Goal: Information Seeking & Learning: Find specific fact

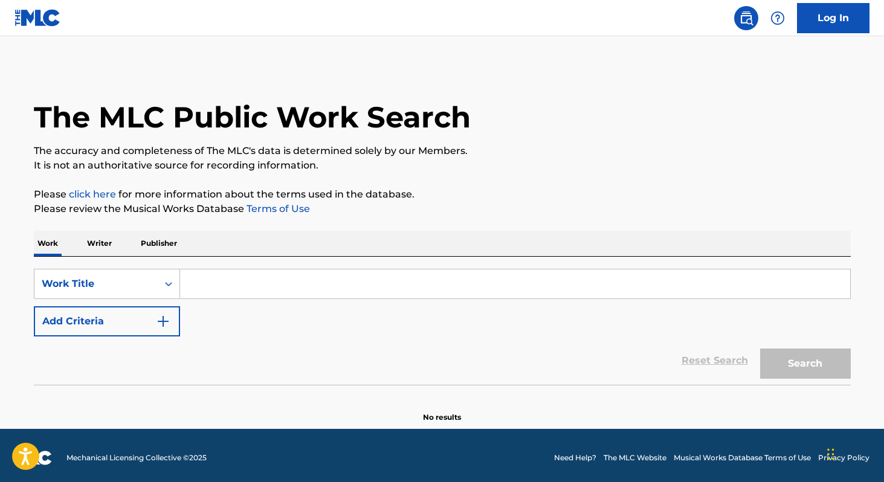
click at [855, 24] on link "Log In" at bounding box center [833, 18] width 73 height 30
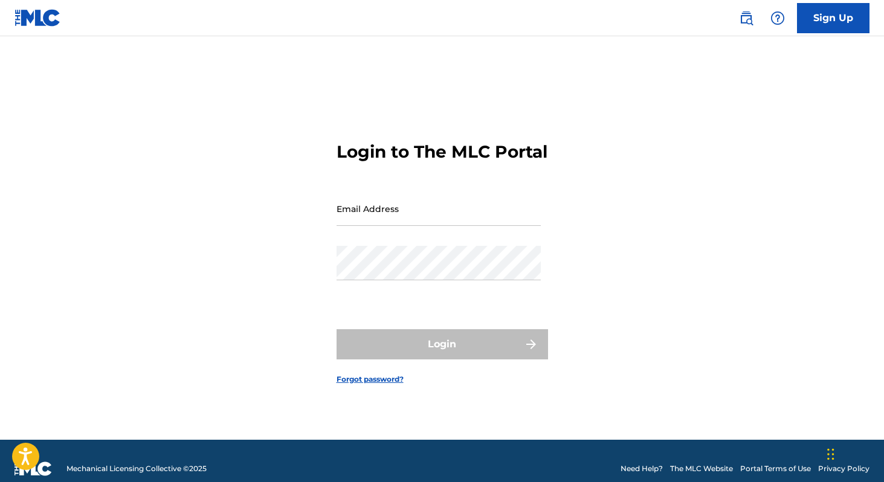
click at [444, 210] on input "Email Address" at bounding box center [439, 209] width 204 height 34
type input "[EMAIL_ADDRESS][DOMAIN_NAME]"
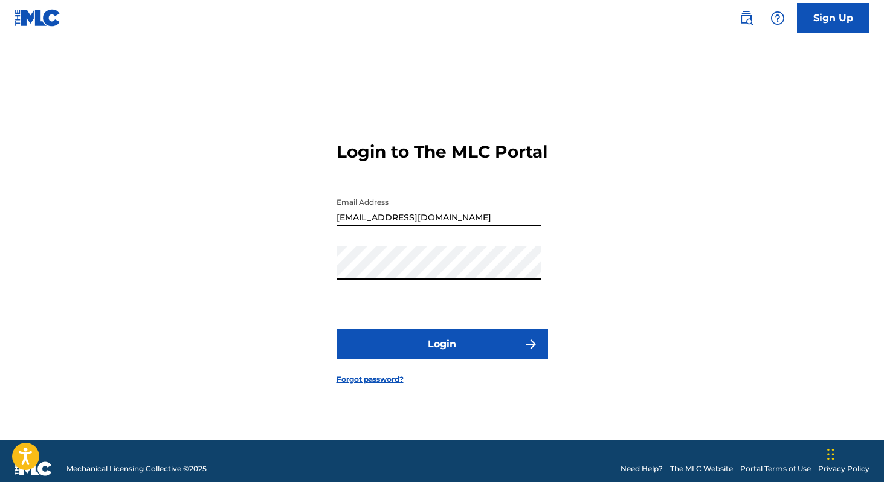
click at [455, 360] on button "Login" at bounding box center [443, 344] width 212 height 30
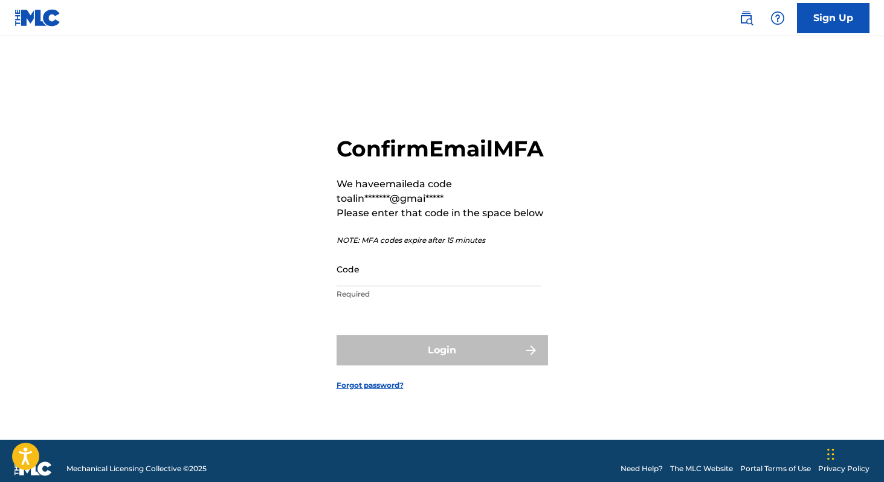
click at [393, 287] on input "Code" at bounding box center [439, 269] width 204 height 34
paste input "236944"
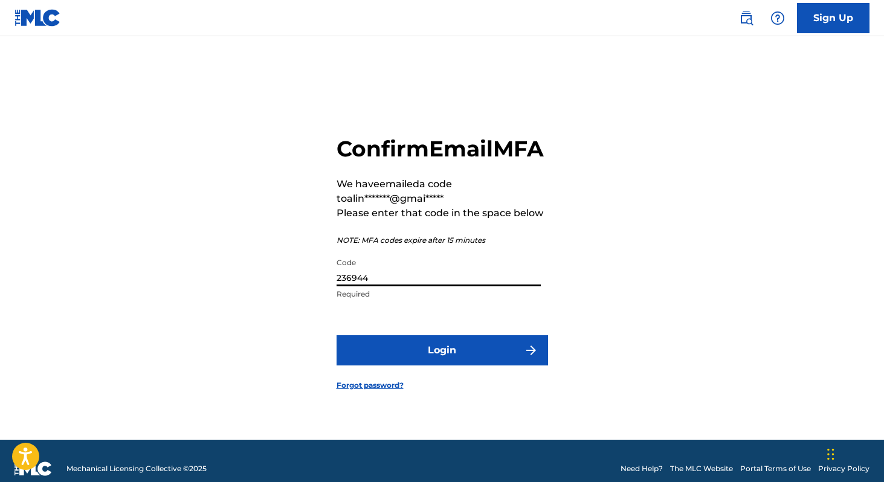
type input "236944"
click at [398, 360] on button "Login" at bounding box center [443, 351] width 212 height 30
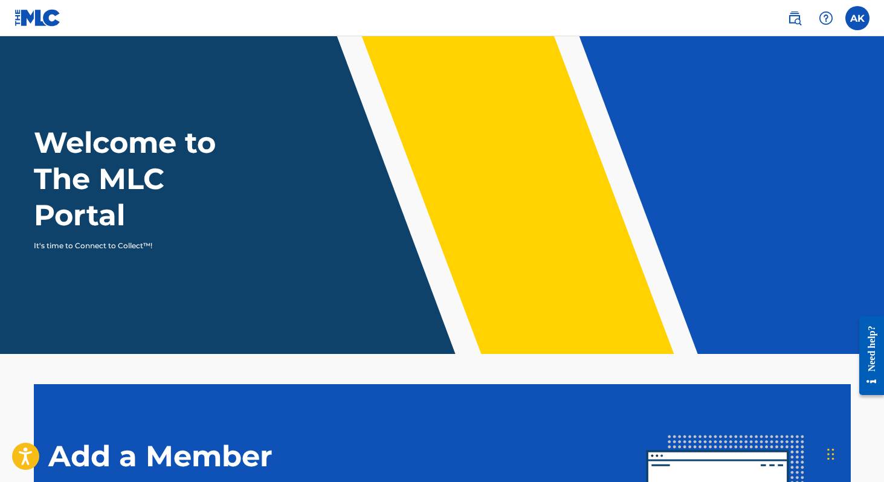
click at [845, 13] on div "AK AK [PERSON_NAME] [EMAIL_ADDRESS][DOMAIN_NAME] Notification Preferences Profi…" at bounding box center [823, 18] width 94 height 24
click at [853, 14] on label at bounding box center [858, 18] width 24 height 24
click at [858, 18] on input "AK [PERSON_NAME] [EMAIL_ADDRESS][DOMAIN_NAME] Notification Preferences Profile …" at bounding box center [858, 18] width 0 height 0
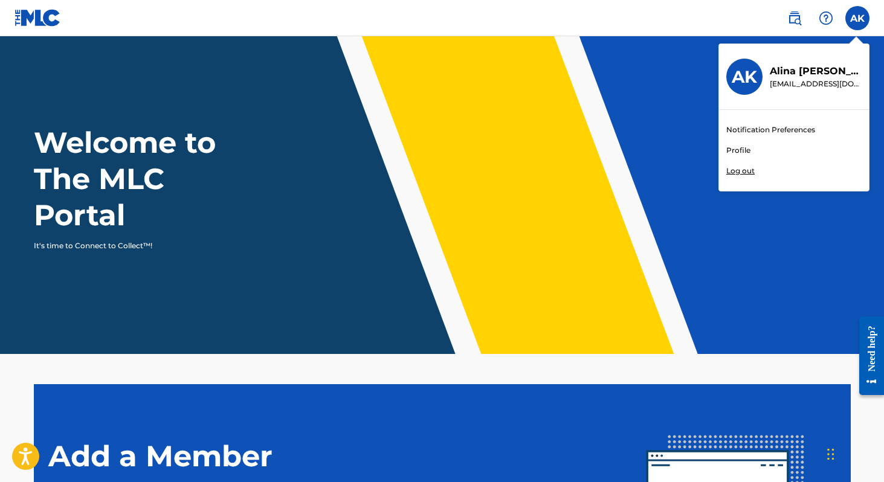
click at [803, 18] on link at bounding box center [795, 18] width 24 height 24
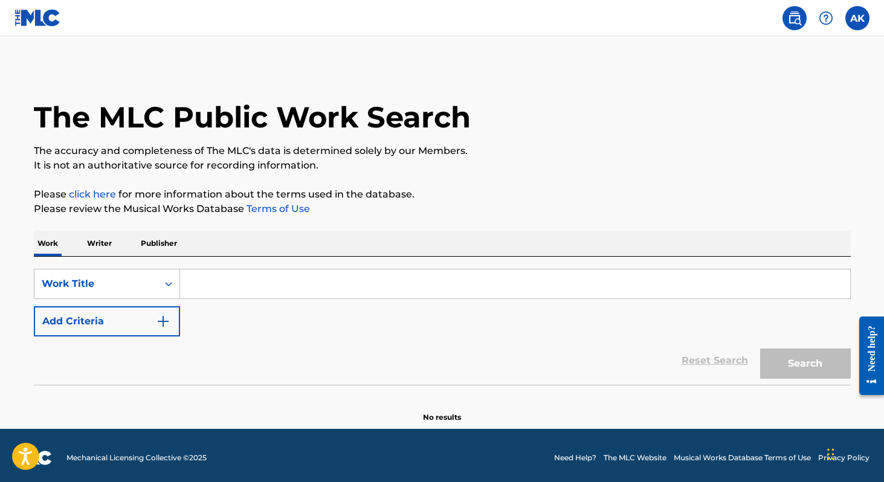
click at [276, 277] on input "Search Form" at bounding box center [515, 284] width 670 height 29
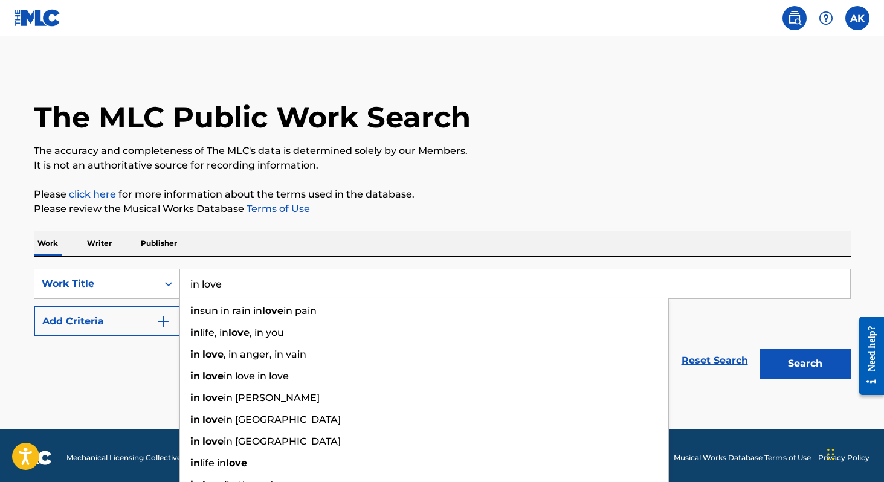
type input "in love"
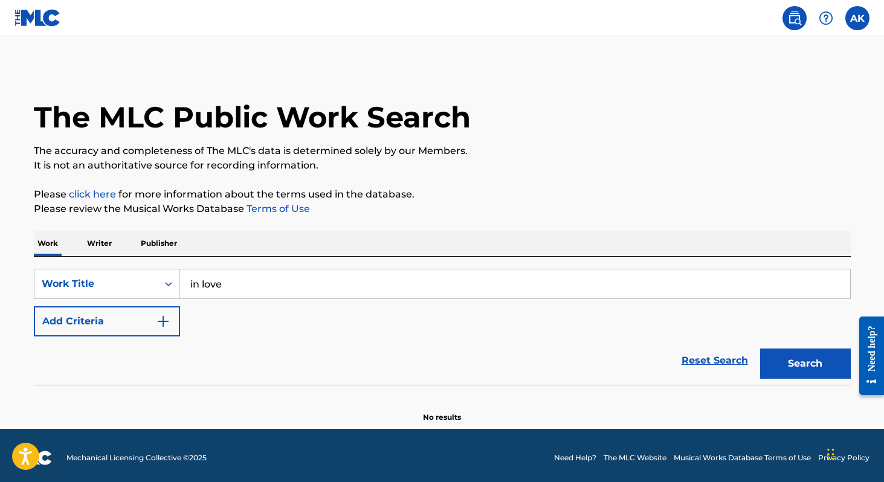
click at [762, 326] on div "SearchWithCriteria223e864f-4989-42c0-b831-1de578f5ede5 Work Title in love Add C…" at bounding box center [442, 303] width 817 height 68
click at [778, 363] on button "Search" at bounding box center [806, 364] width 91 height 30
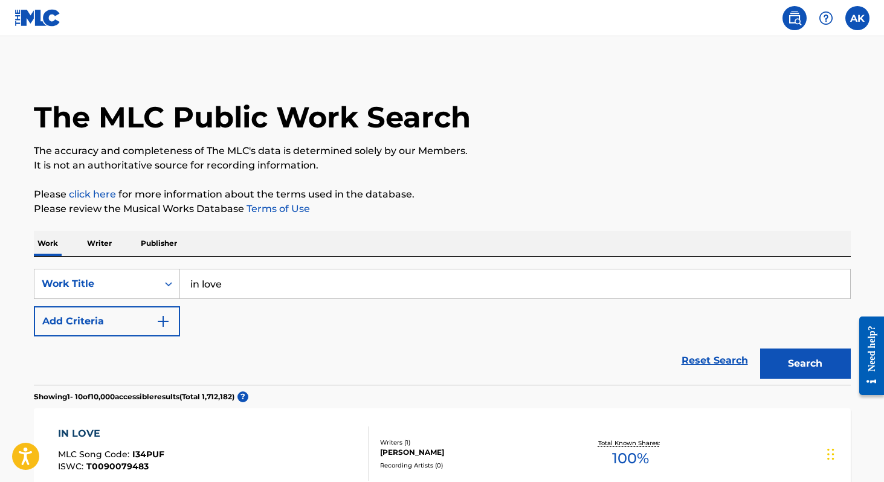
click at [103, 240] on p "Writer" at bounding box center [99, 243] width 32 height 25
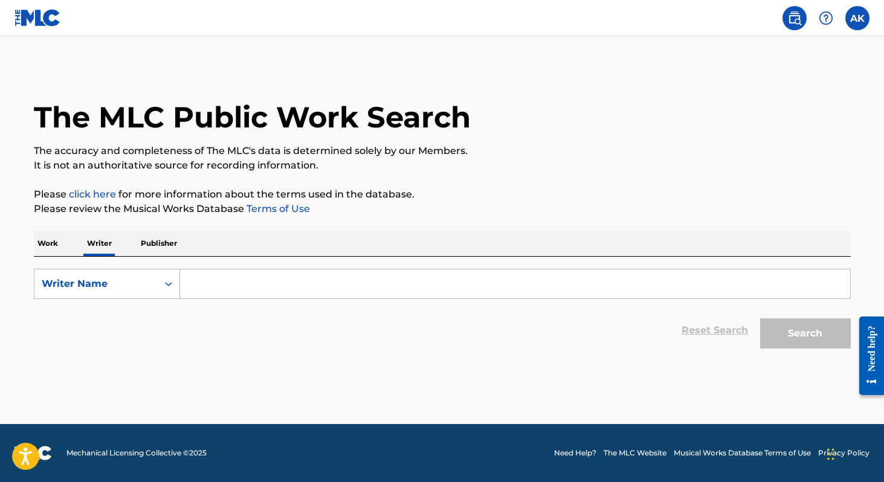
click at [229, 295] on input "Search Form" at bounding box center [515, 284] width 670 height 29
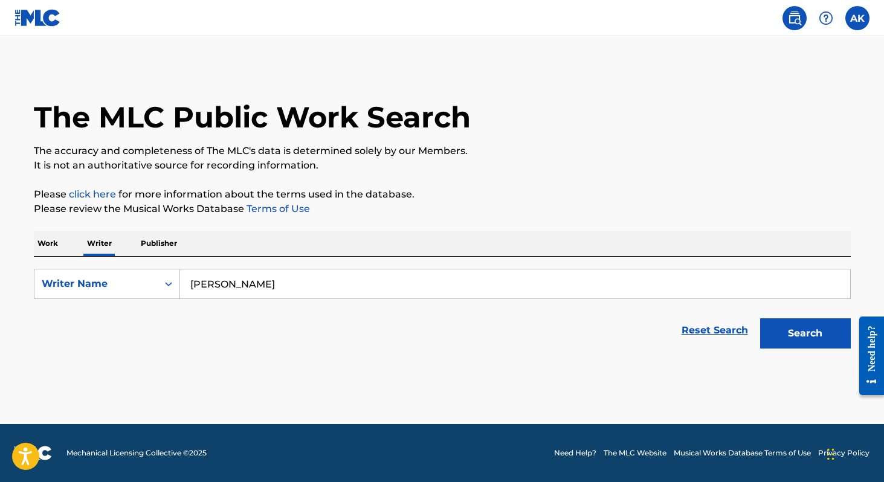
type input "[PERSON_NAME]"
click at [834, 330] on button "Search" at bounding box center [806, 334] width 91 height 30
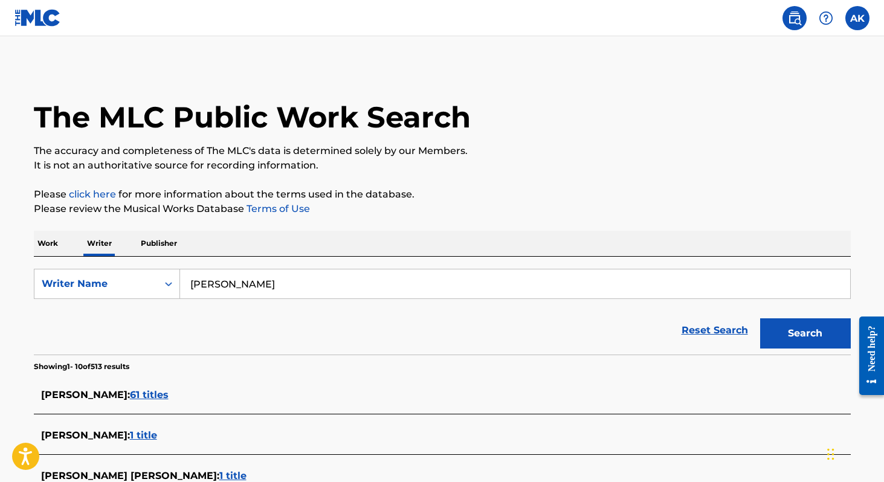
click at [46, 239] on p "Work" at bounding box center [48, 243] width 28 height 25
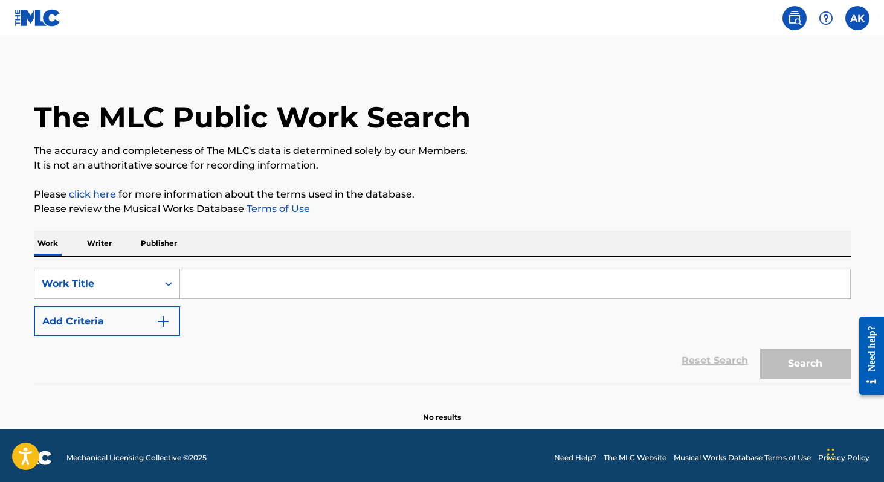
click at [148, 316] on button "Add Criteria" at bounding box center [107, 322] width 146 height 30
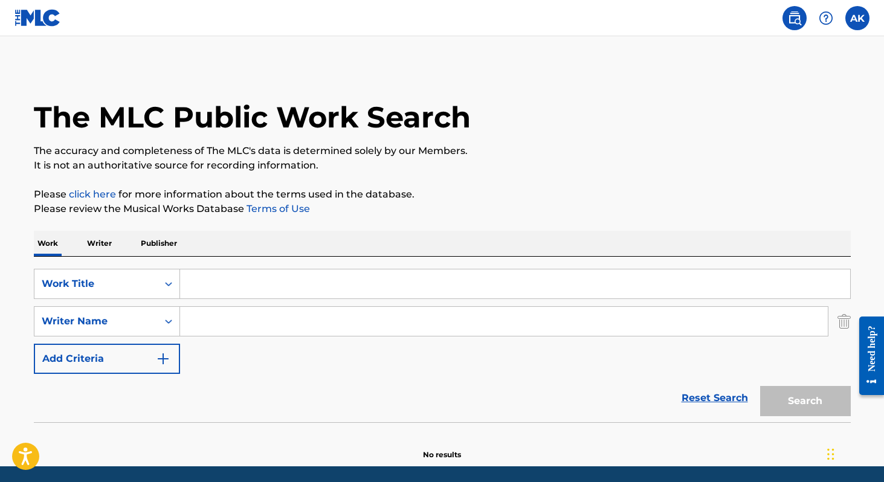
click at [160, 362] on img "Search Form" at bounding box center [163, 359] width 15 height 15
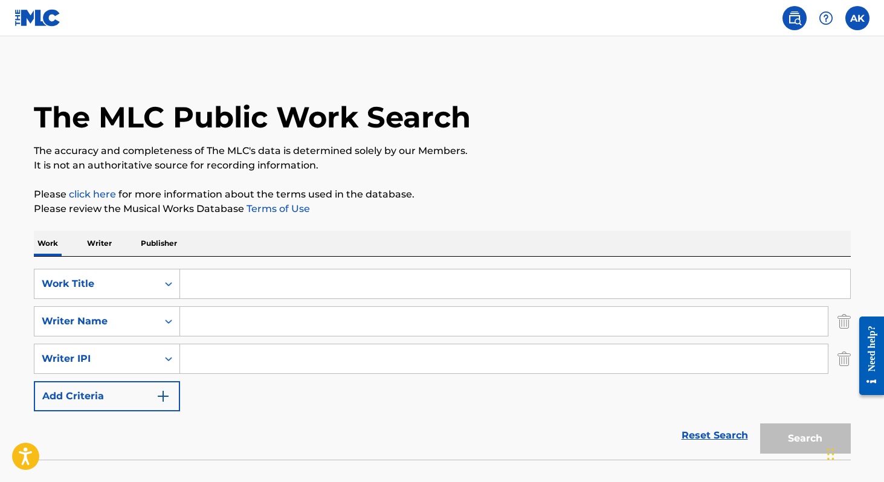
click at [840, 358] on img "Search Form" at bounding box center [844, 359] width 13 height 30
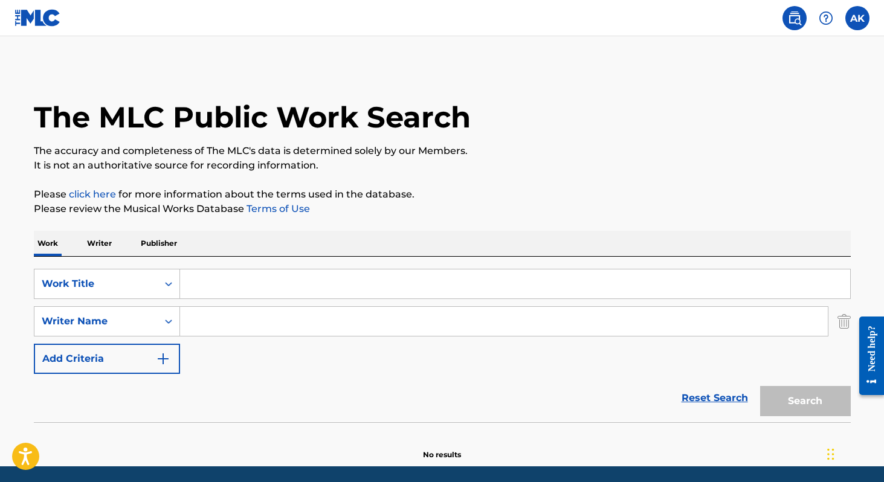
click at [840, 307] on img "Search Form" at bounding box center [844, 322] width 13 height 30
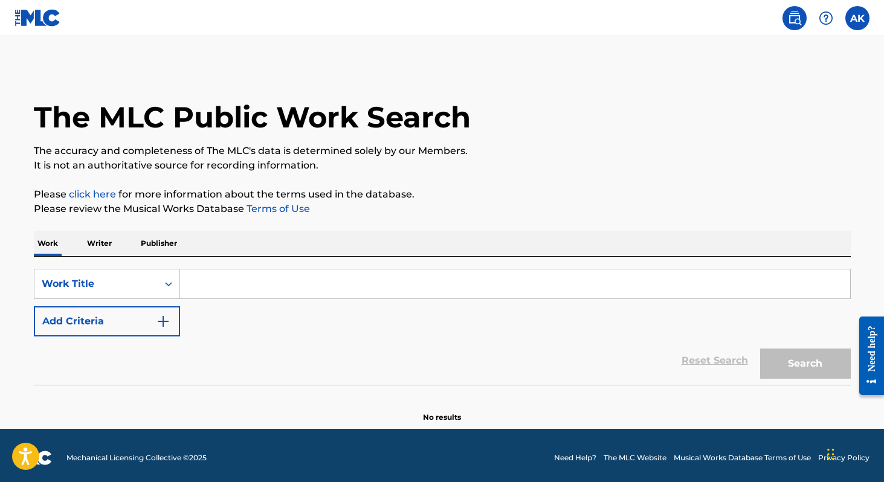
click at [557, 299] on div "SearchWithCriteria223e864f-4989-42c0-b831-1de578f5ede5 Work Title Add Criteria" at bounding box center [442, 303] width 817 height 68
click at [533, 287] on input "Search Form" at bounding box center [515, 284] width 670 height 29
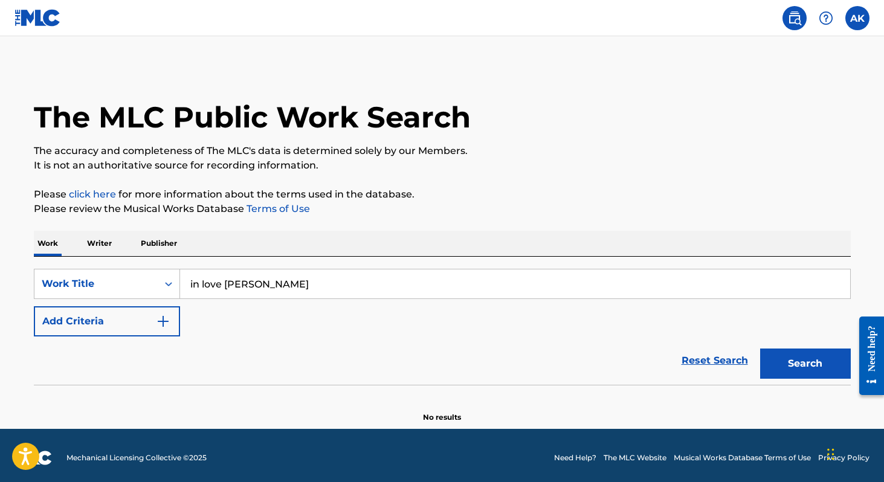
type input "in love [PERSON_NAME]"
click at [781, 360] on button "Search" at bounding box center [806, 364] width 91 height 30
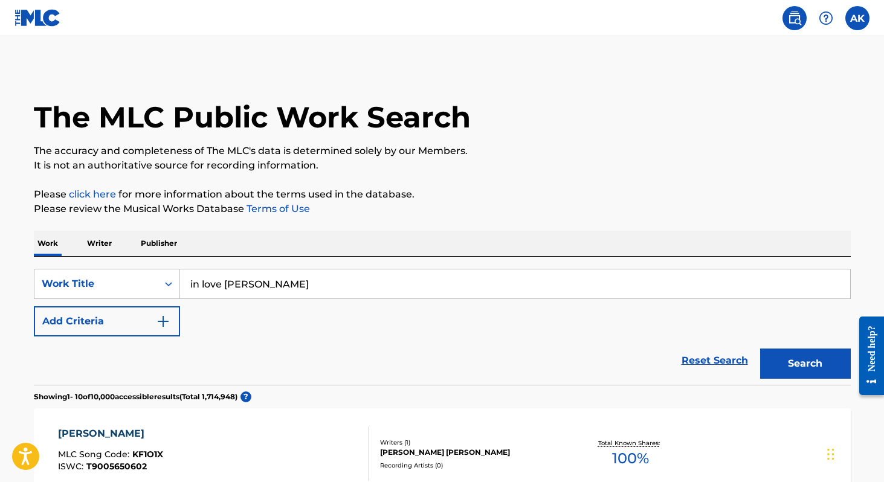
click at [797, 16] on img at bounding box center [795, 18] width 15 height 15
click at [858, 19] on label at bounding box center [858, 18] width 24 height 24
click at [858, 18] on input "AK [PERSON_NAME] [EMAIL_ADDRESS][DOMAIN_NAME] Notification Preferences Profile …" at bounding box center [858, 18] width 0 height 0
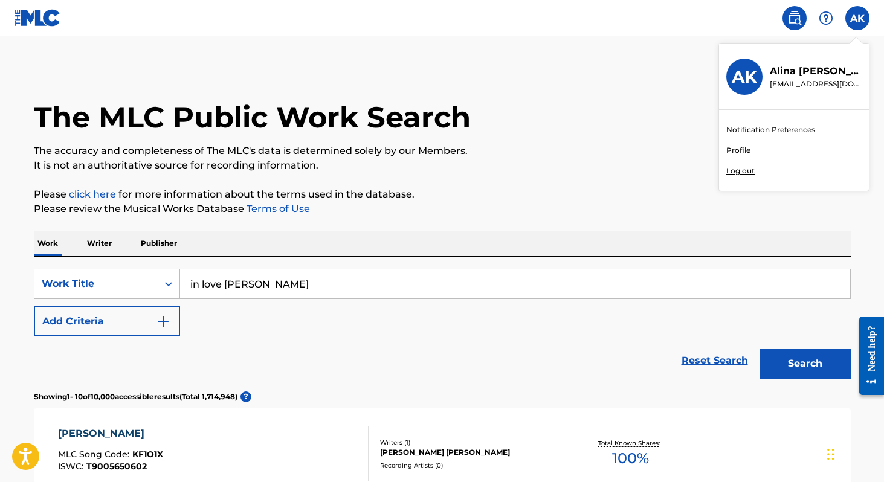
click at [744, 149] on link "Profile" at bounding box center [739, 150] width 24 height 11
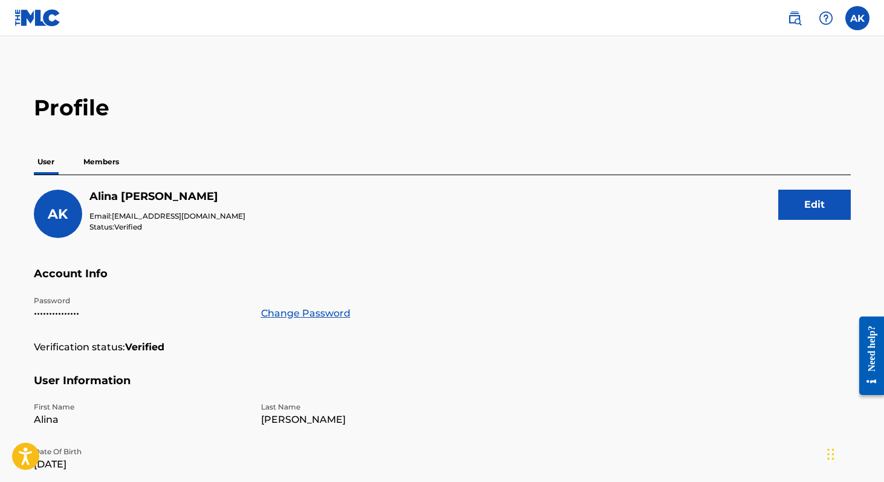
click at [91, 156] on p "Members" at bounding box center [101, 161] width 43 height 25
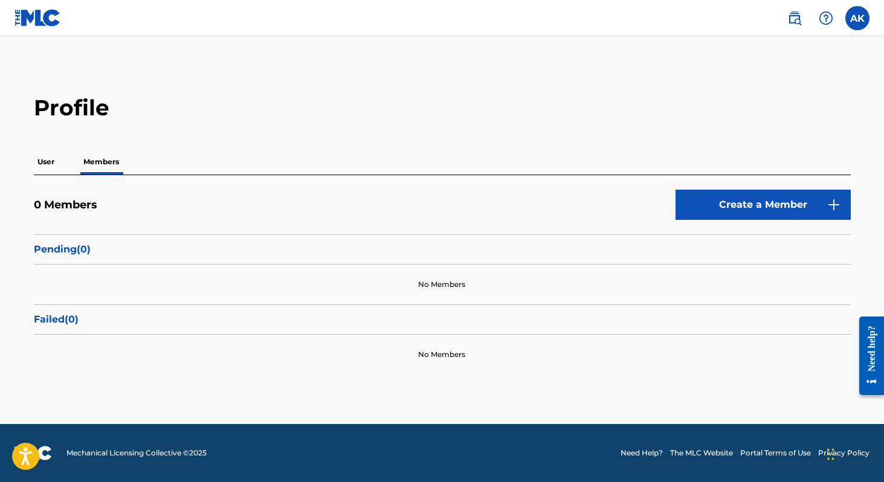
click at [54, 161] on p "User" at bounding box center [46, 161] width 24 height 25
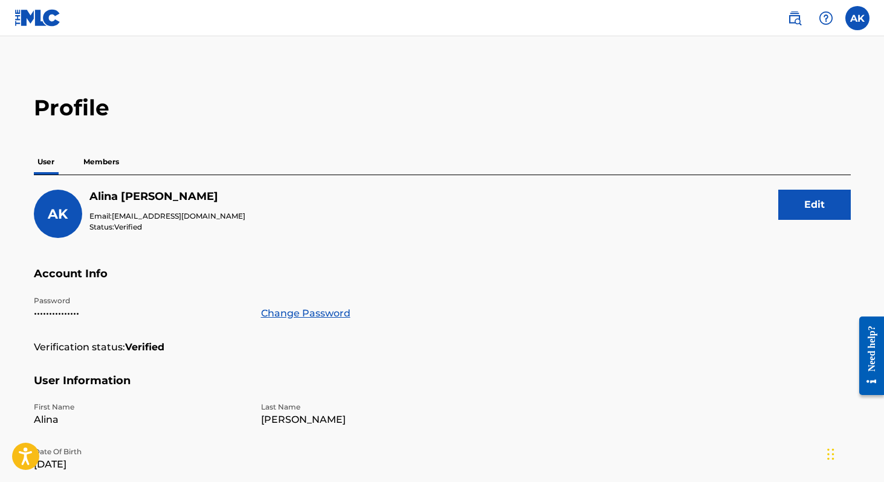
click at [35, 22] on img at bounding box center [38, 18] width 47 height 18
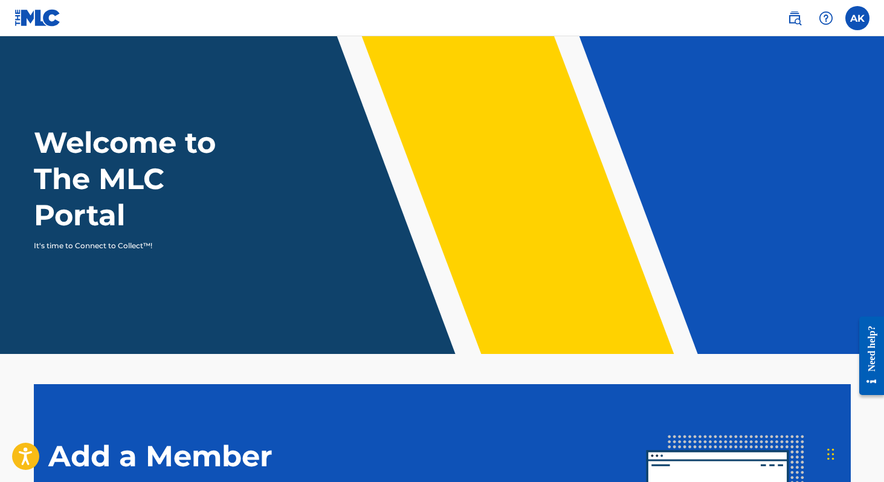
click at [834, 20] on div at bounding box center [826, 18] width 24 height 24
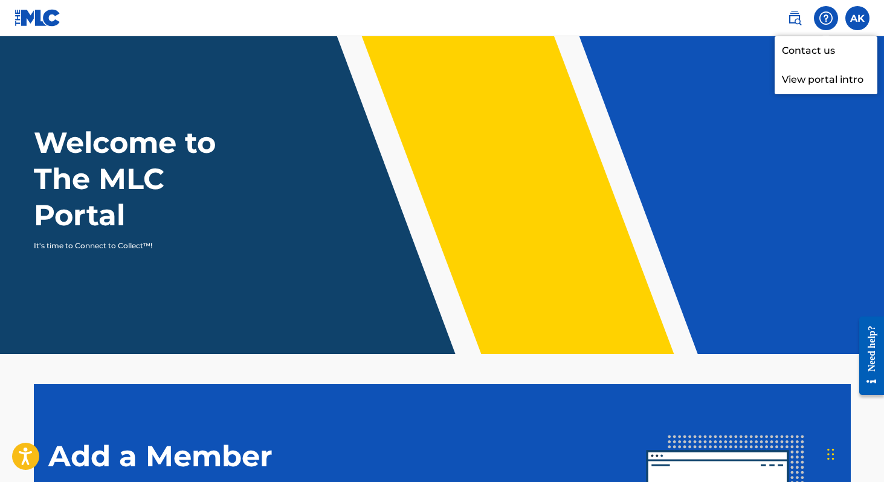
click at [834, 20] on div at bounding box center [826, 18] width 24 height 24
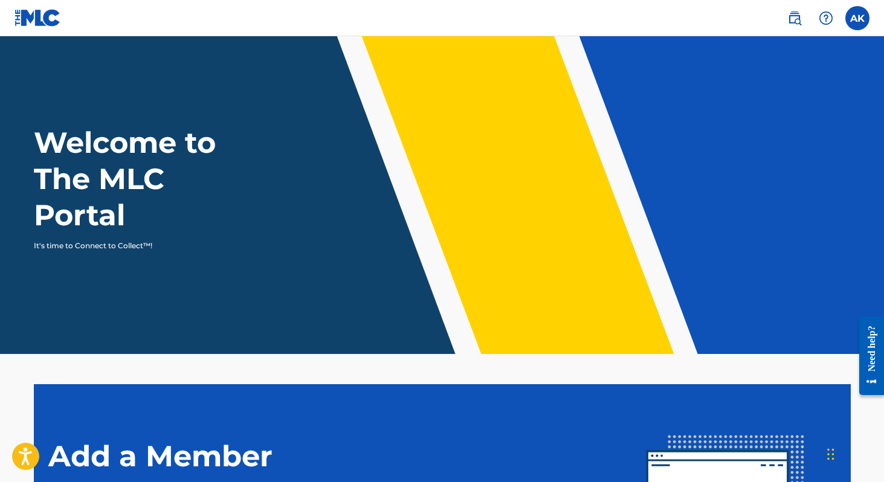
click at [831, 19] on img at bounding box center [826, 18] width 15 height 15
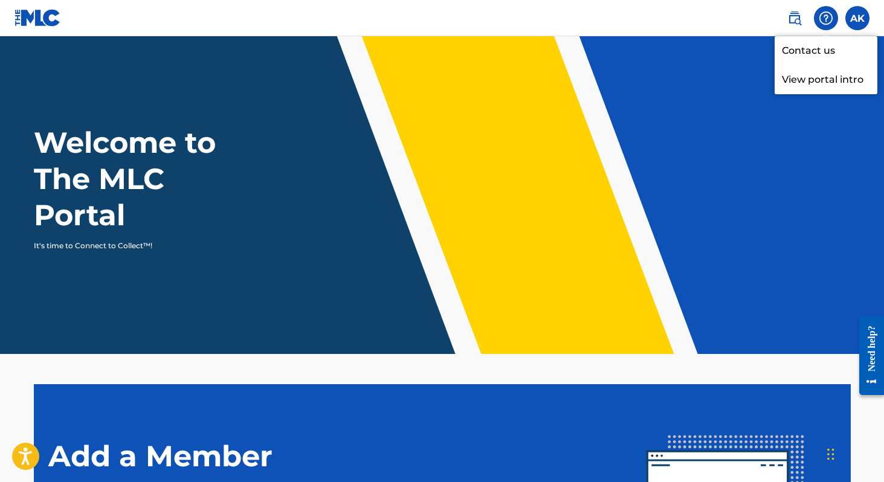
click at [804, 20] on link at bounding box center [795, 18] width 24 height 24
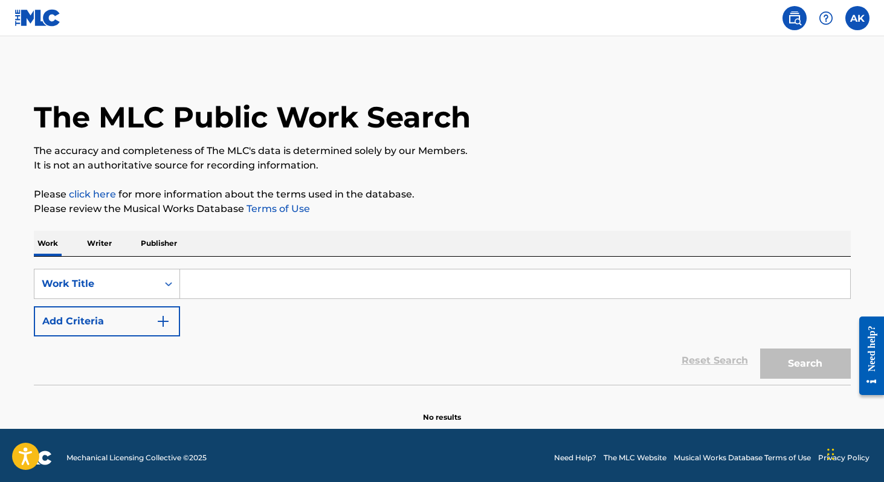
click at [337, 148] on p "The accuracy and completeness of The MLC's data is determined solely by our Mem…" at bounding box center [442, 151] width 817 height 15
click at [330, 110] on h1 "The MLC Public Work Search" at bounding box center [252, 117] width 437 height 36
